Goal: Check status

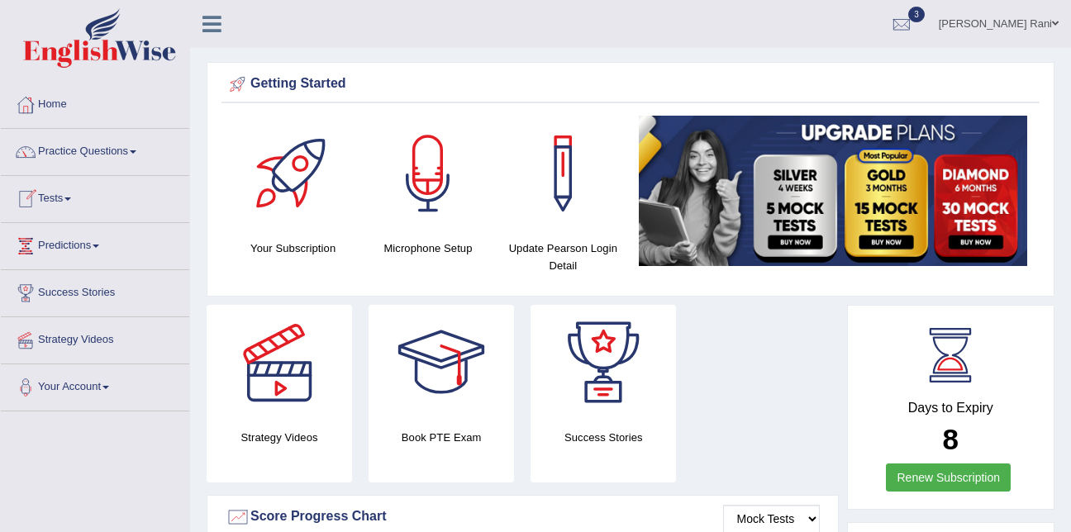
click at [75, 201] on link "Tests" at bounding box center [95, 196] width 188 height 41
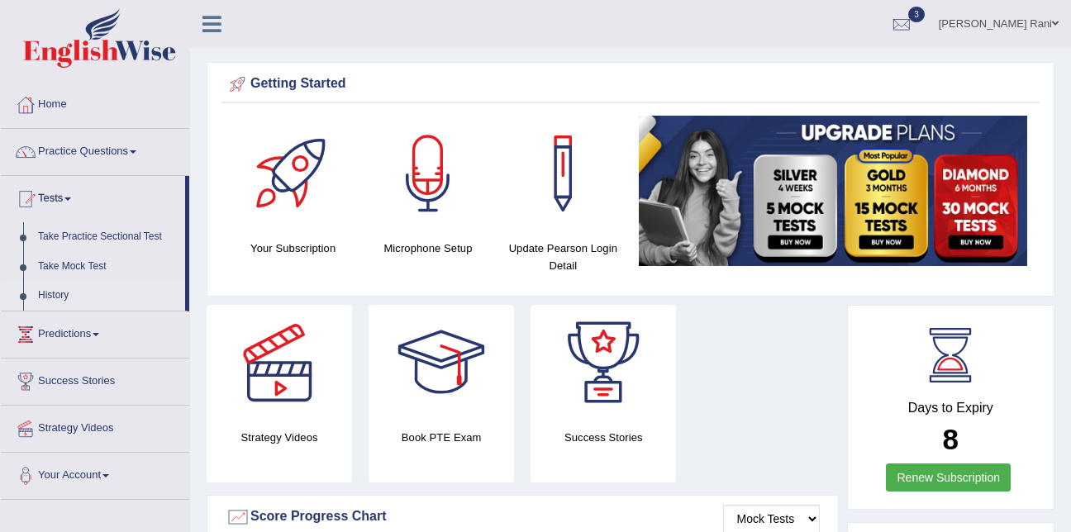
click at [63, 292] on link "History" at bounding box center [108, 296] width 154 height 30
click at [63, 292] on ul "Home Practice Questions Speaking Practice Read Aloud Repeat Sentence Describe I…" at bounding box center [95, 290] width 188 height 416
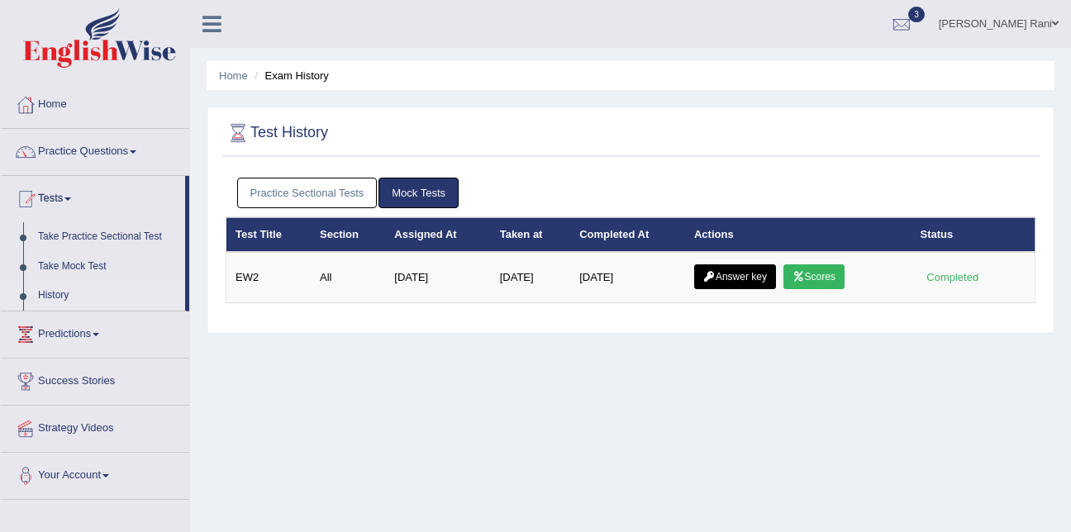
click at [306, 188] on link "Practice Sectional Tests" at bounding box center [307, 193] width 140 height 31
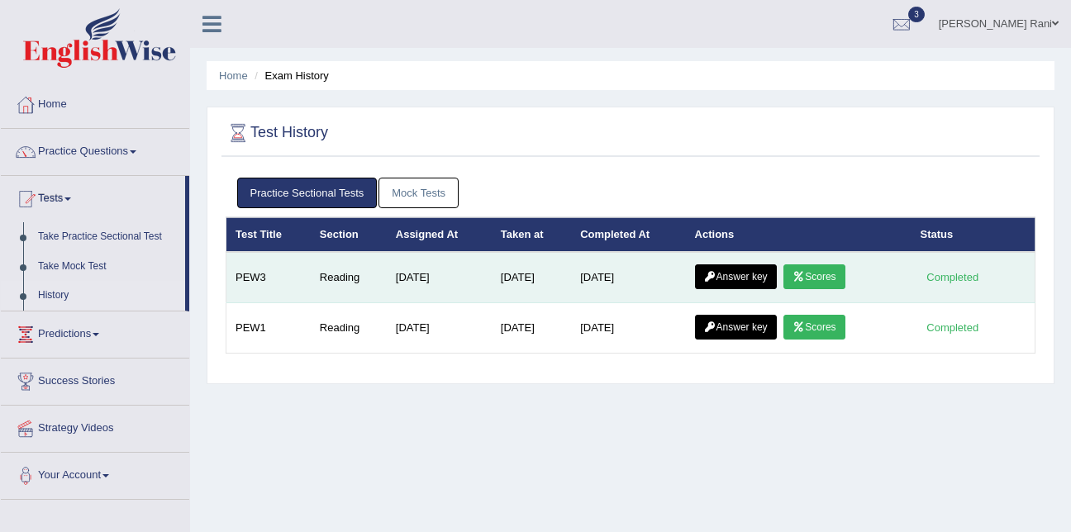
click at [803, 273] on icon at bounding box center [798, 277] width 12 height 10
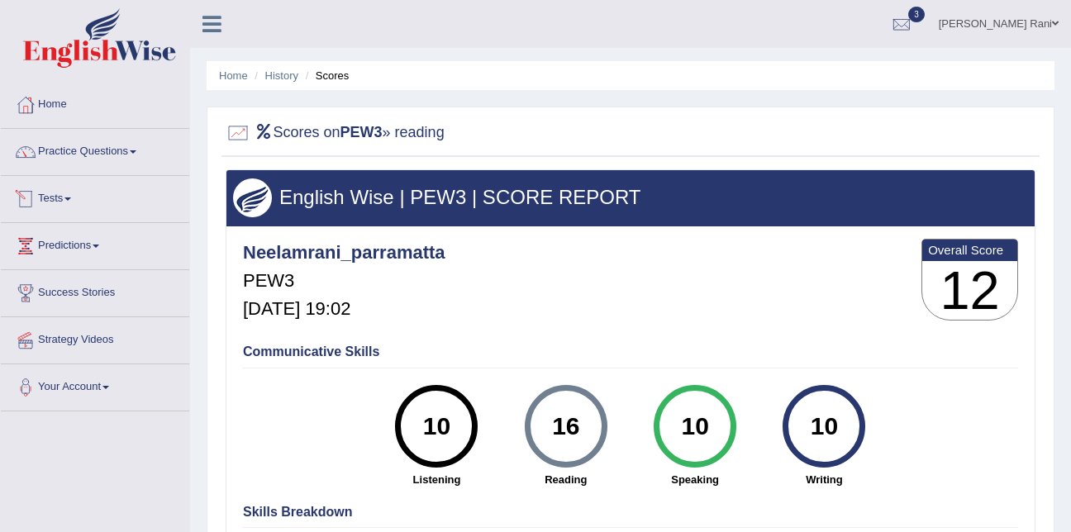
click at [116, 188] on link "Tests" at bounding box center [95, 196] width 188 height 41
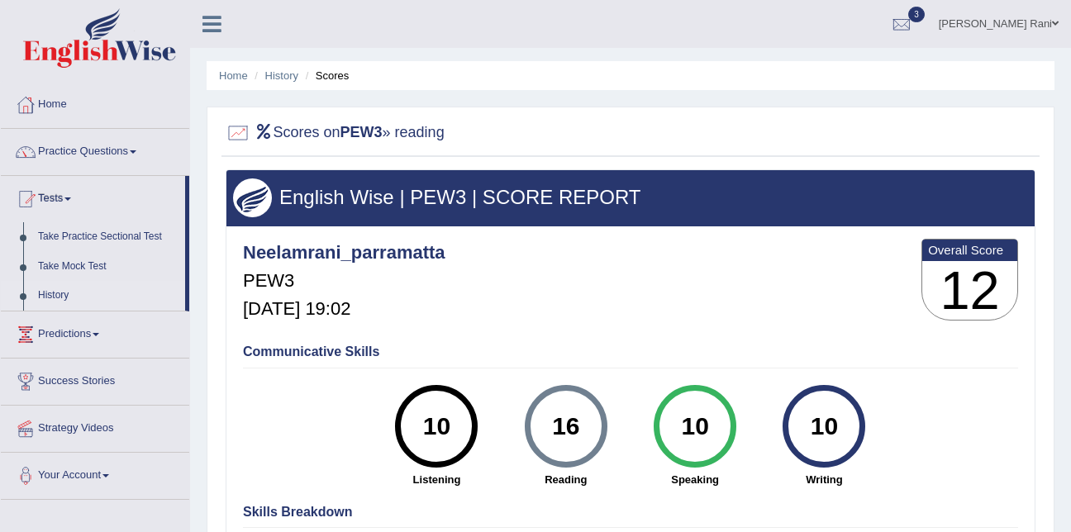
click at [61, 297] on link "History" at bounding box center [108, 296] width 154 height 30
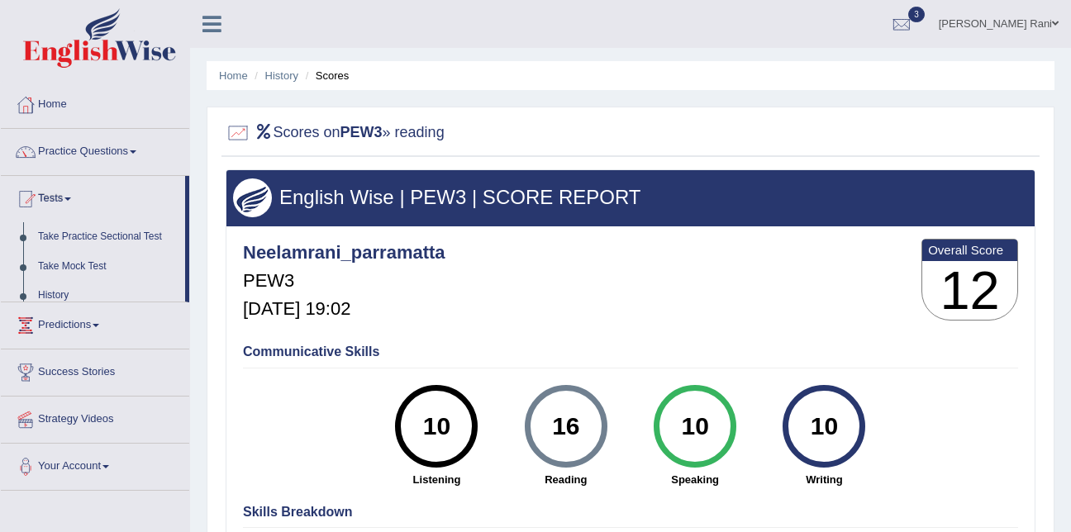
click at [61, 297] on ul "Home Practice Questions Speaking Practice Read Aloud Repeat Sentence Describe I…" at bounding box center [95, 286] width 188 height 409
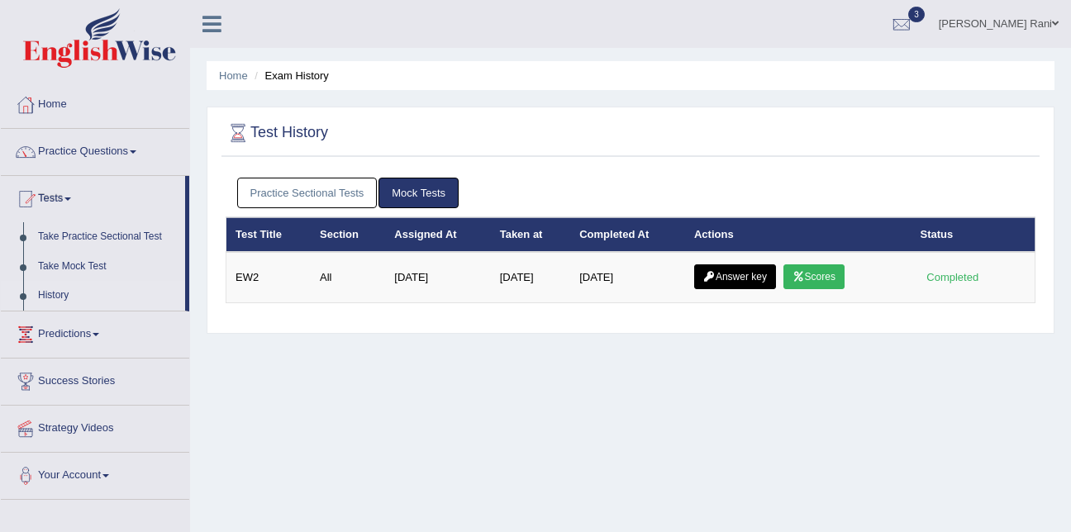
click at [311, 202] on link "Practice Sectional Tests" at bounding box center [307, 193] width 140 height 31
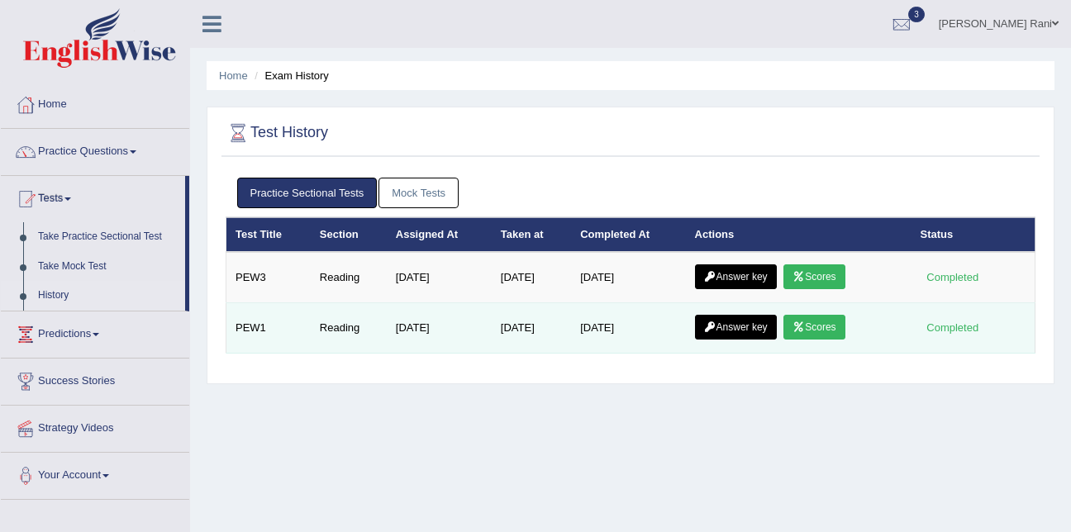
click at [810, 327] on link "Scores" at bounding box center [813, 327] width 61 height 25
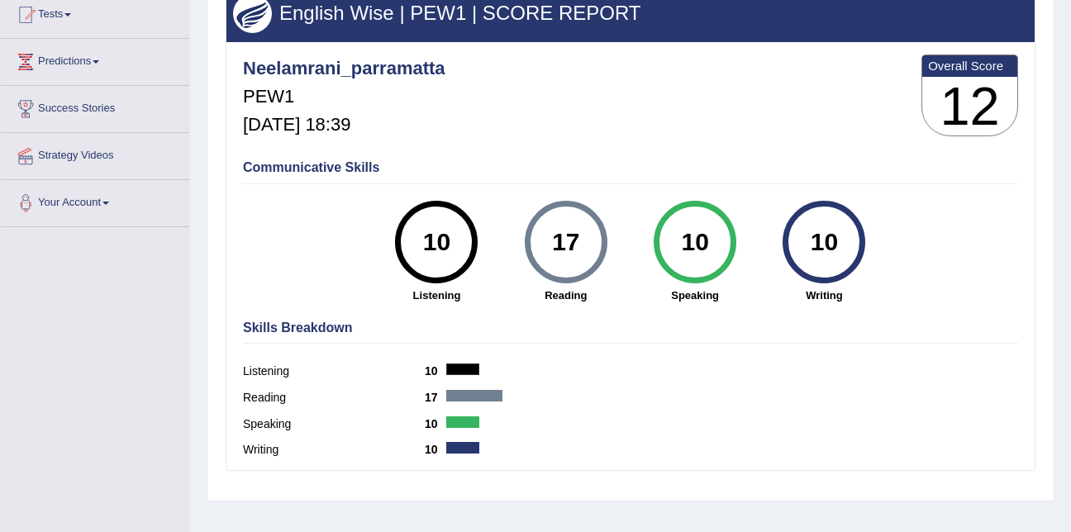
scroll to position [183, 0]
